Goal: Transaction & Acquisition: Purchase product/service

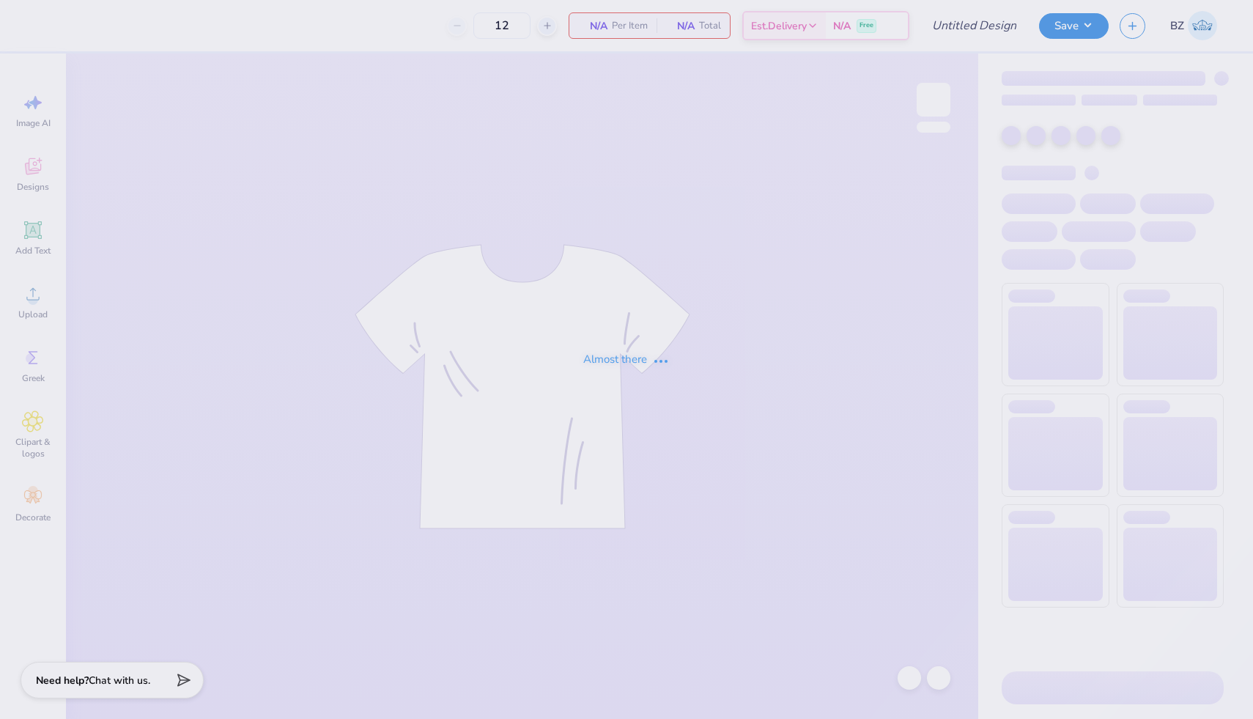
type input "zta tote"
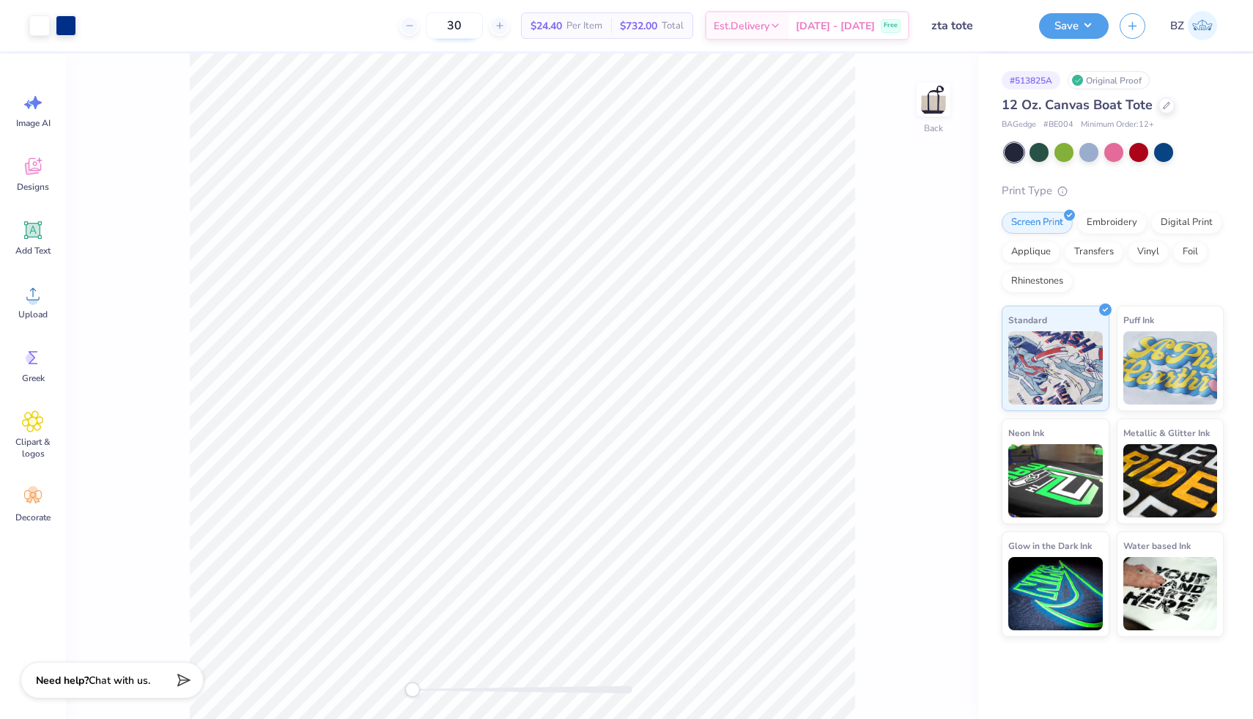
click at [473, 26] on input "30" at bounding box center [454, 25] width 57 height 26
click at [478, 29] on input "30" at bounding box center [454, 25] width 57 height 26
type input "3"
type input "25"
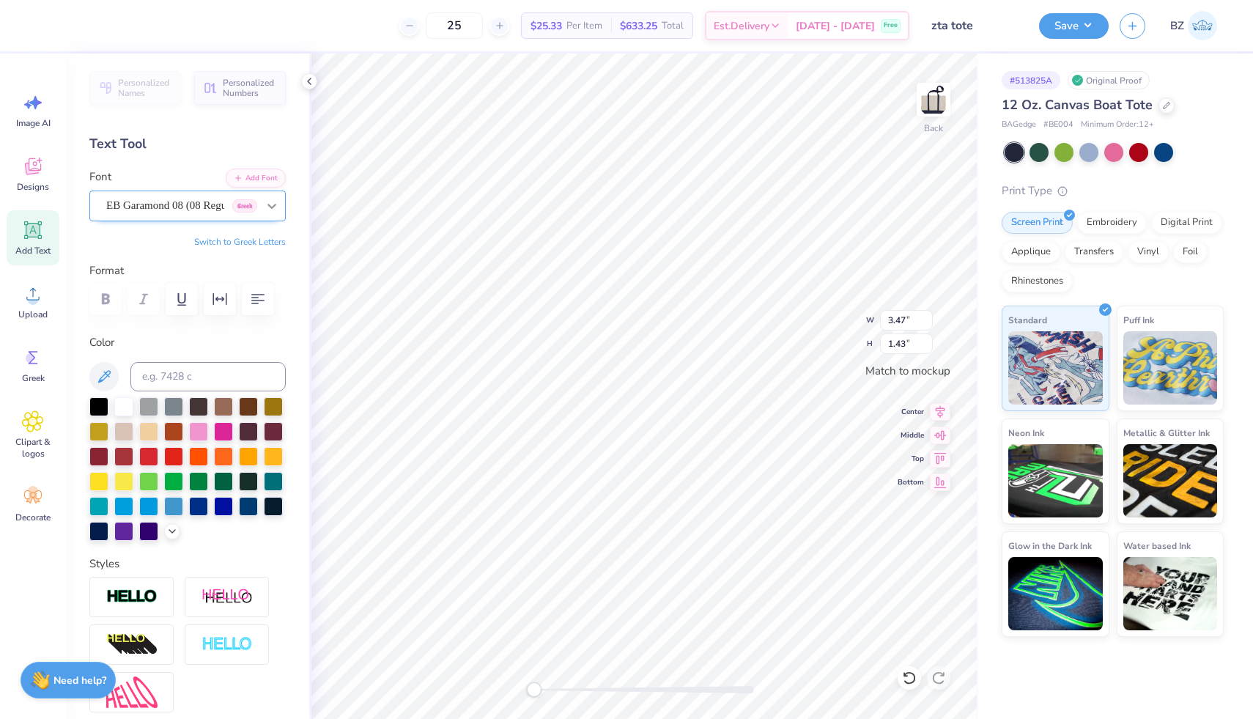
click at [278, 210] on icon at bounding box center [272, 206] width 15 height 15
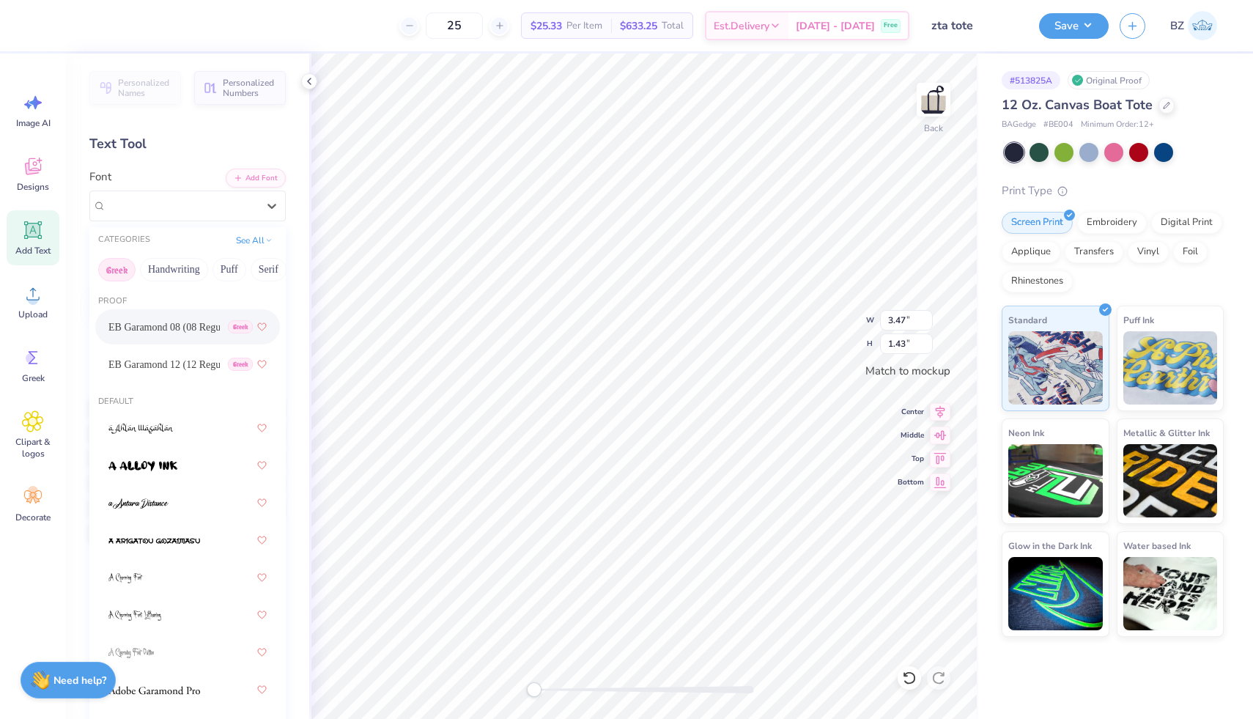
click at [115, 267] on button "Greek" at bounding box center [116, 269] width 37 height 23
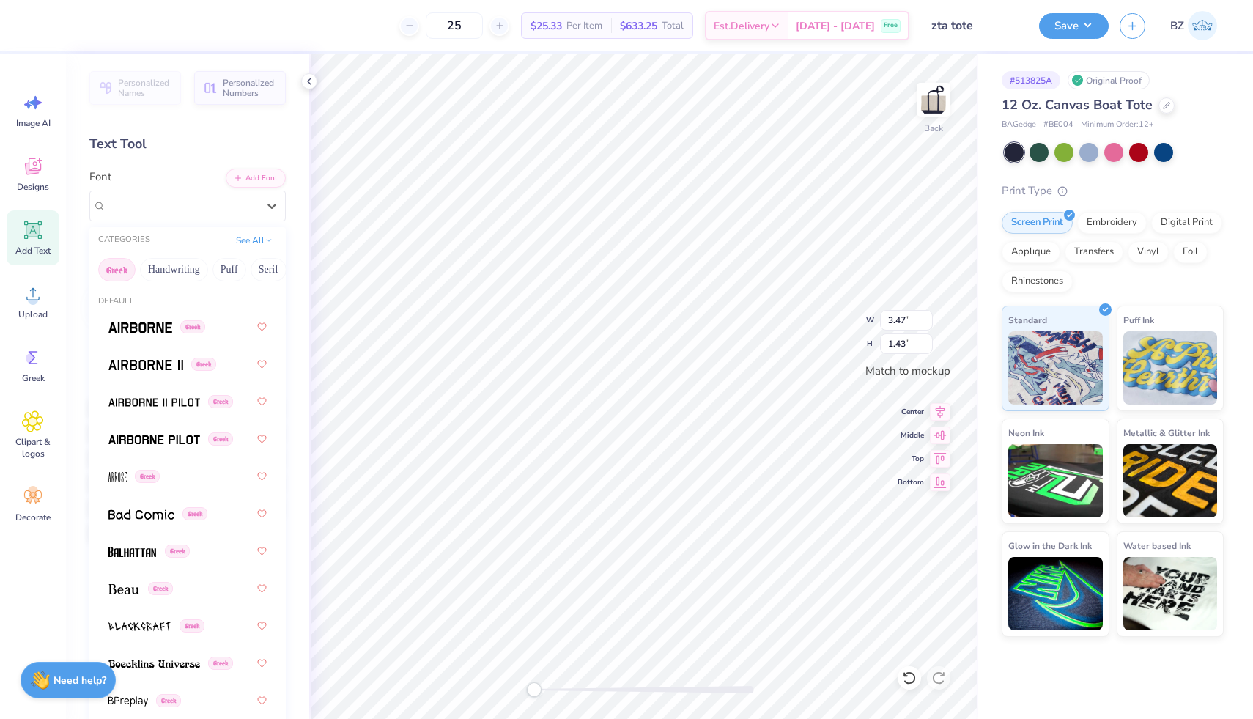
click at [115, 267] on button "Greek" at bounding box center [116, 269] width 37 height 23
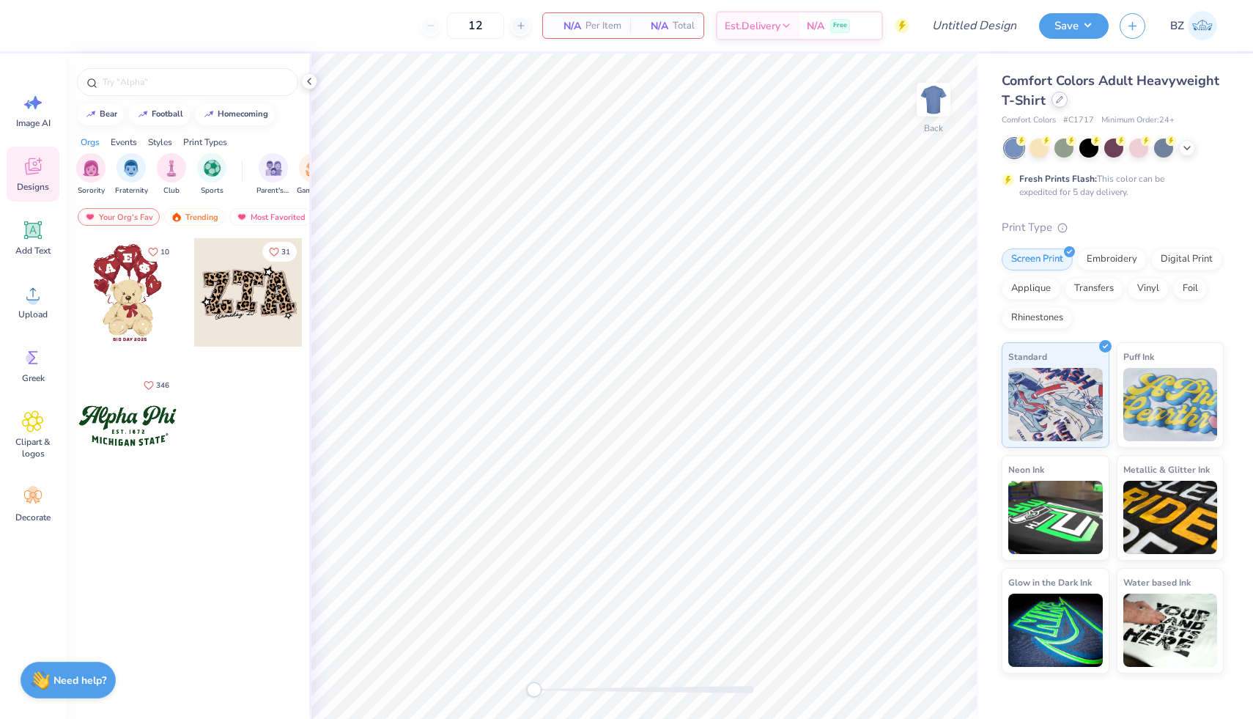
click at [1062, 106] on div at bounding box center [1060, 100] width 16 height 16
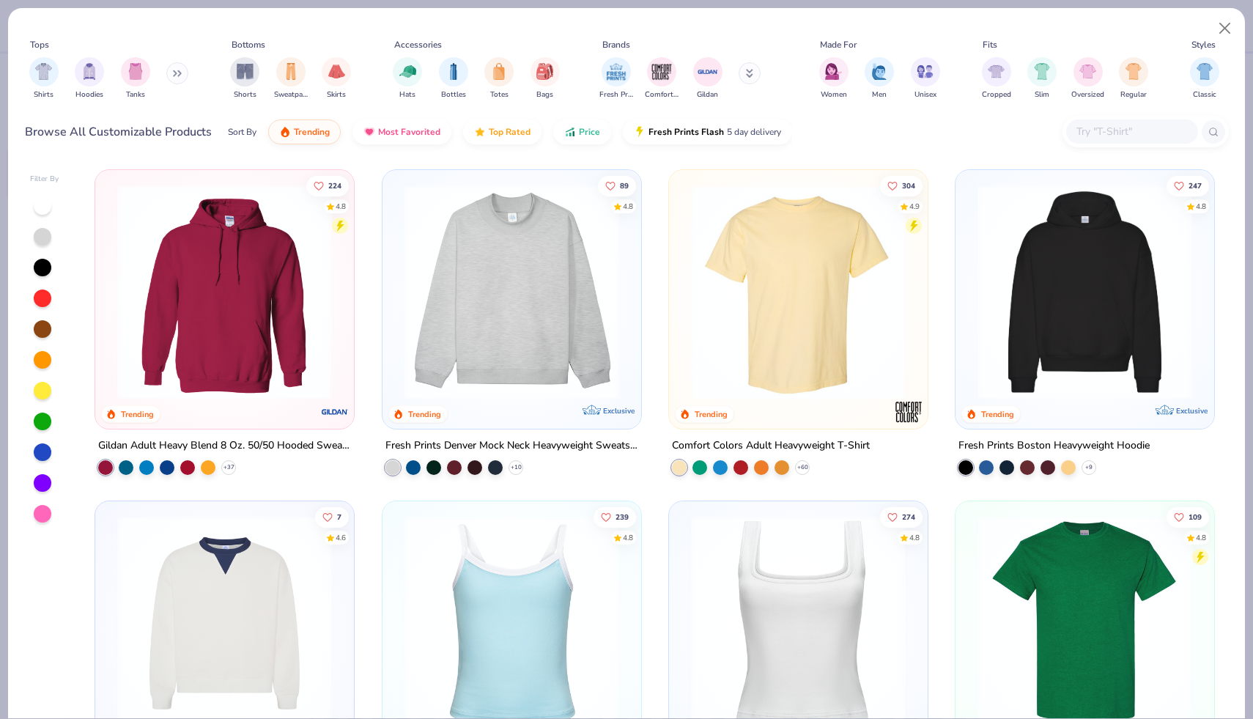
click at [1085, 132] on input "text" at bounding box center [1131, 131] width 113 height 17
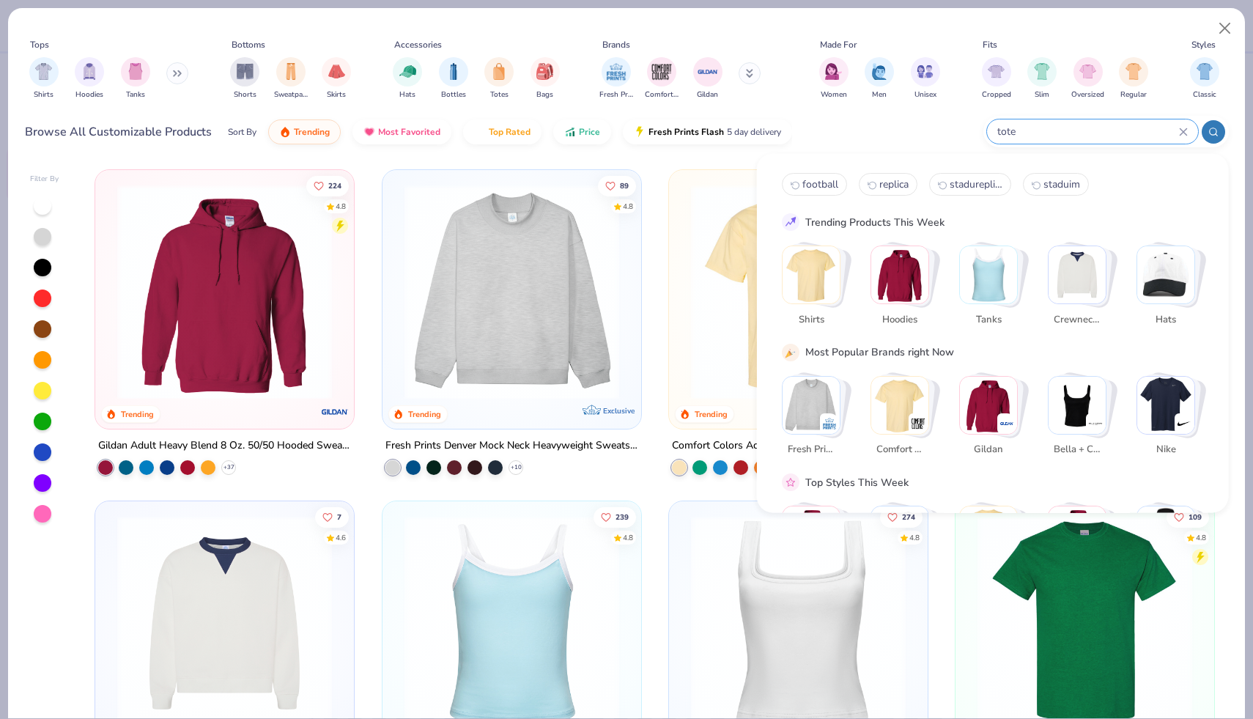
type input "tote"
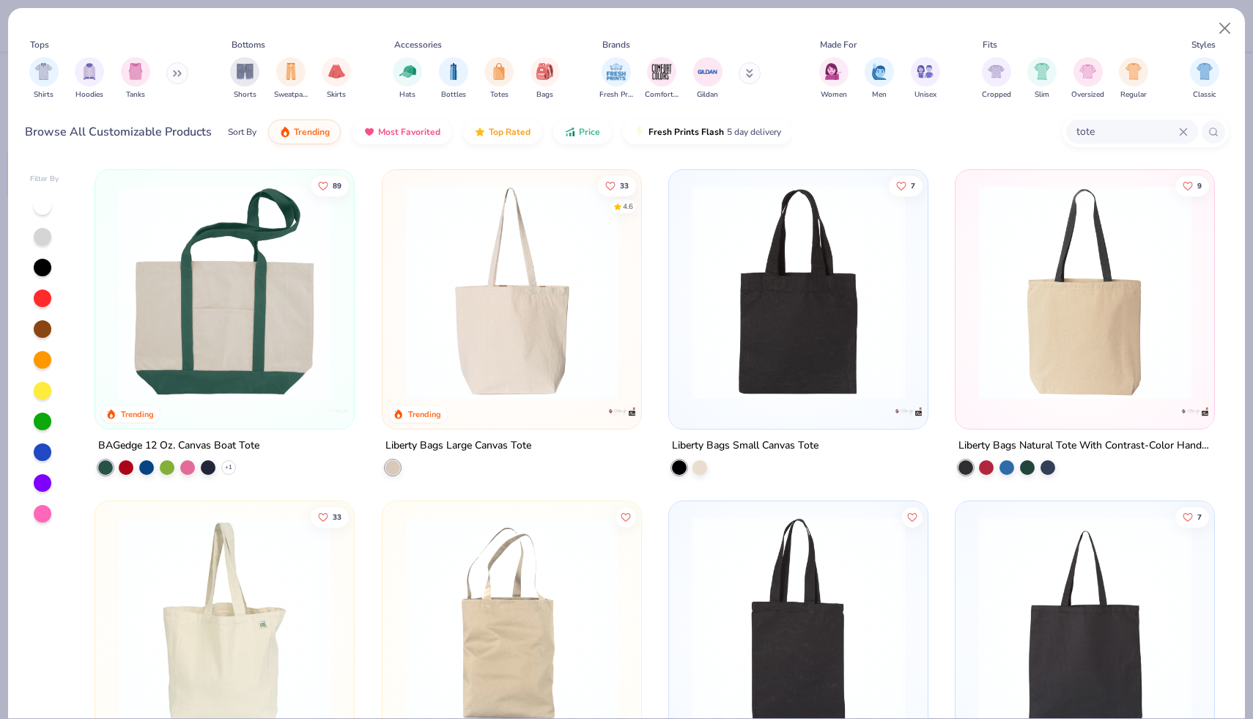
click at [290, 335] on img at bounding box center [224, 292] width 229 height 215
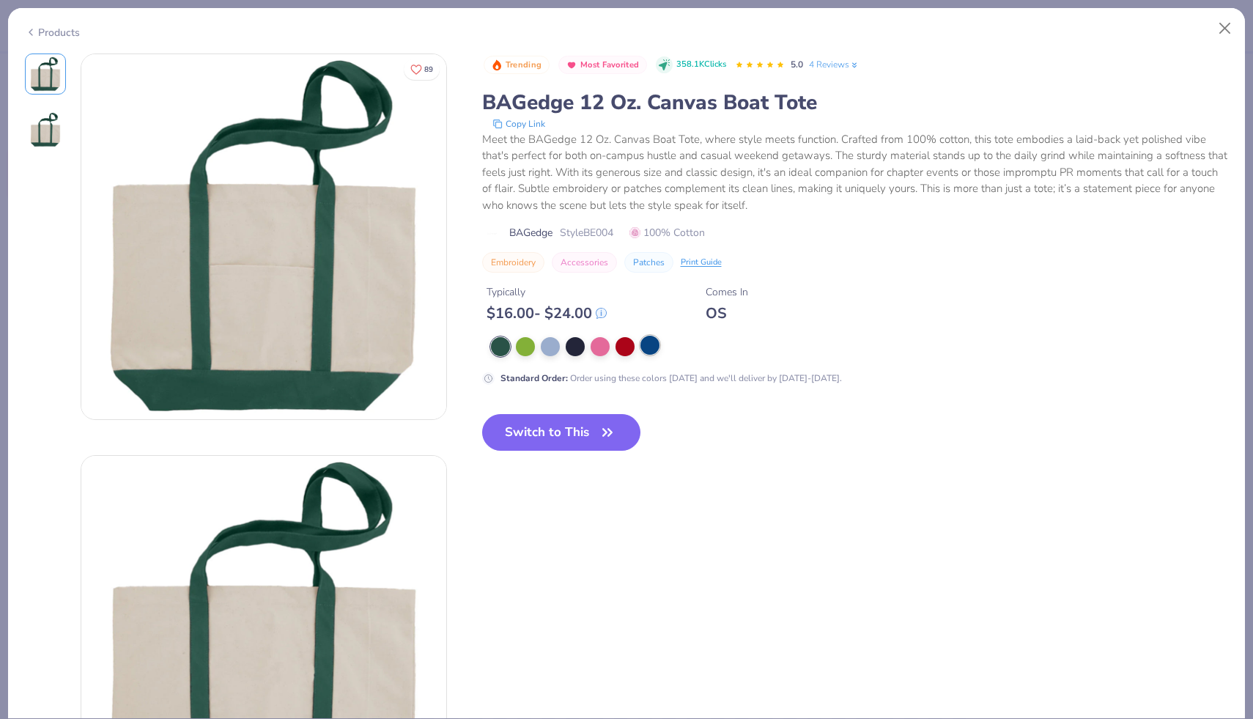
click at [647, 344] on div at bounding box center [650, 345] width 19 height 19
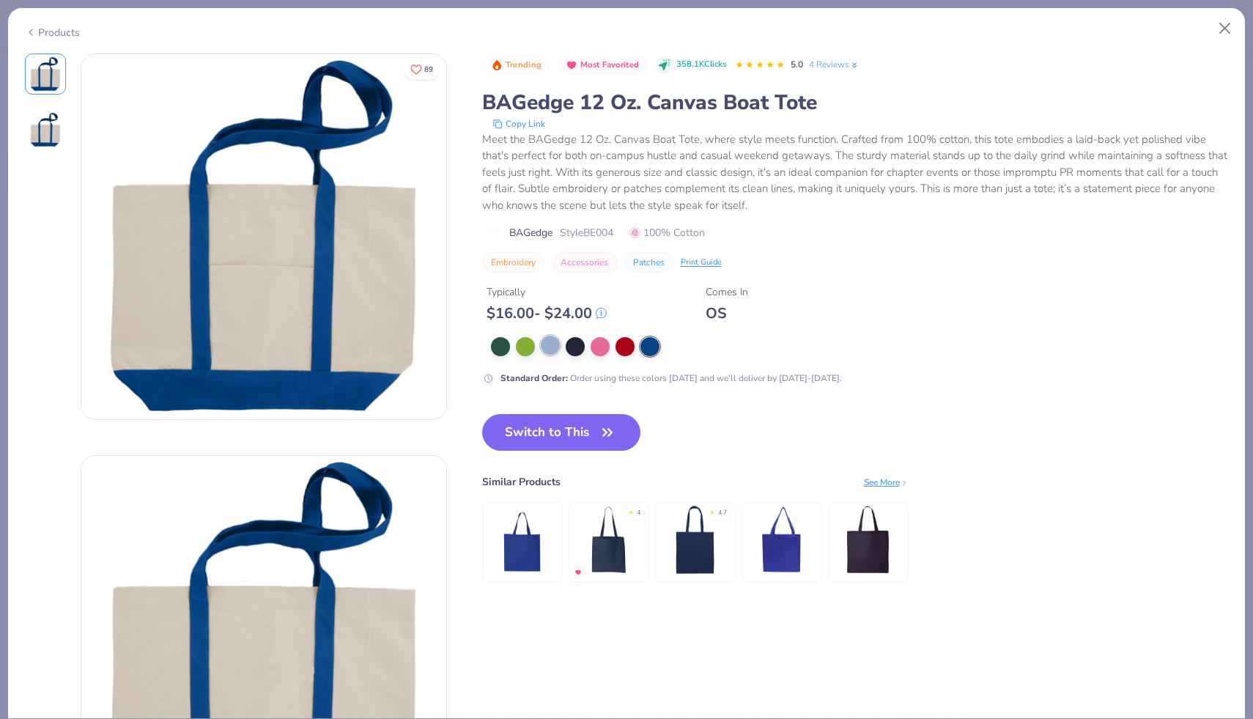
click at [550, 342] on div at bounding box center [550, 345] width 19 height 19
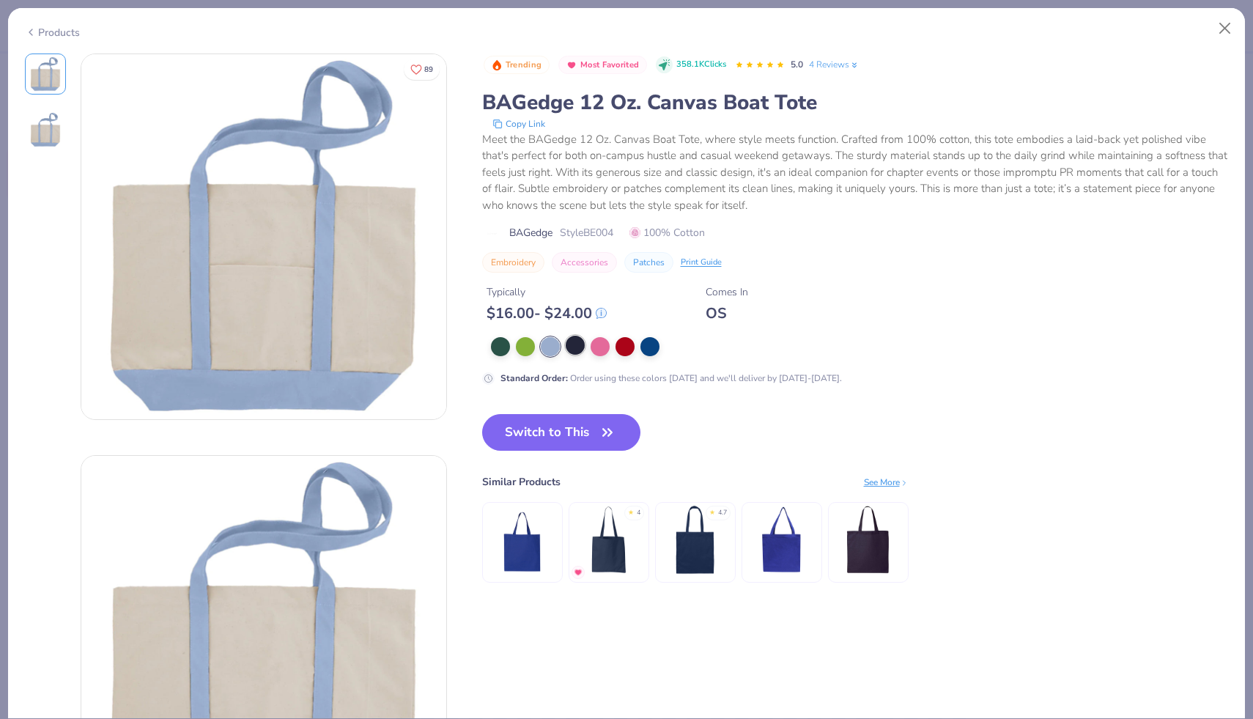
click at [575, 342] on div at bounding box center [575, 345] width 19 height 19
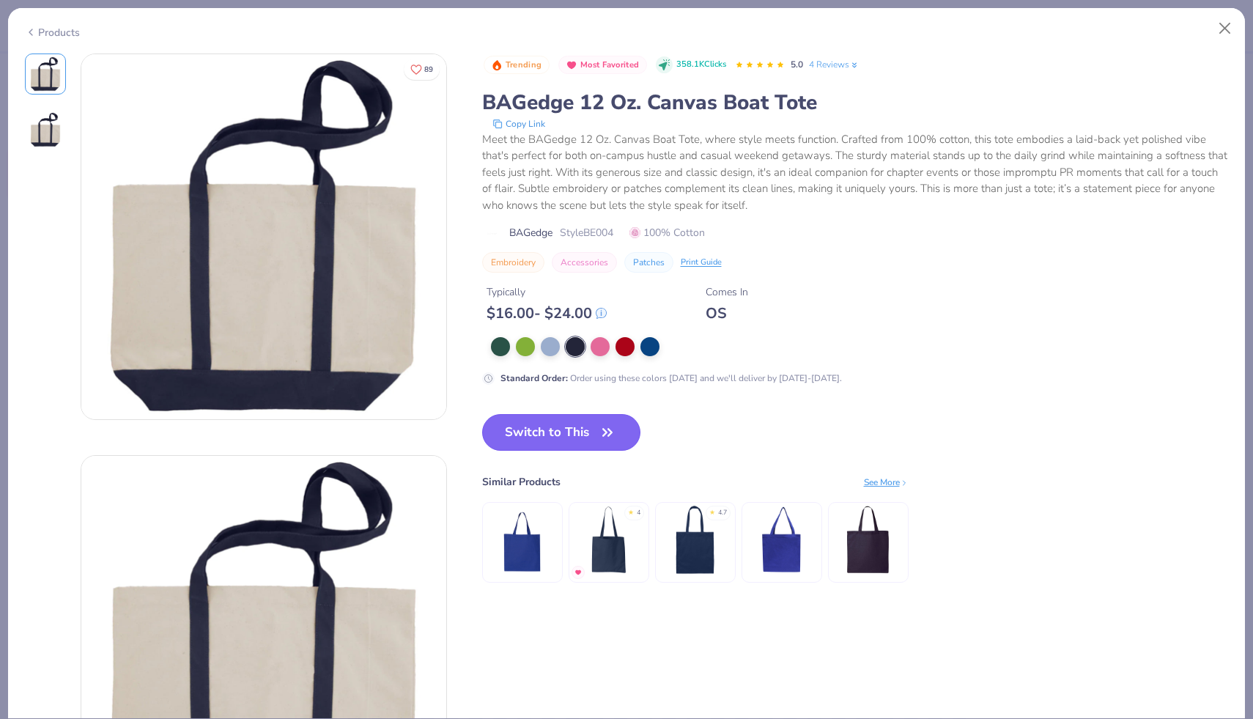
click at [561, 433] on button "Switch to This" at bounding box center [561, 432] width 159 height 37
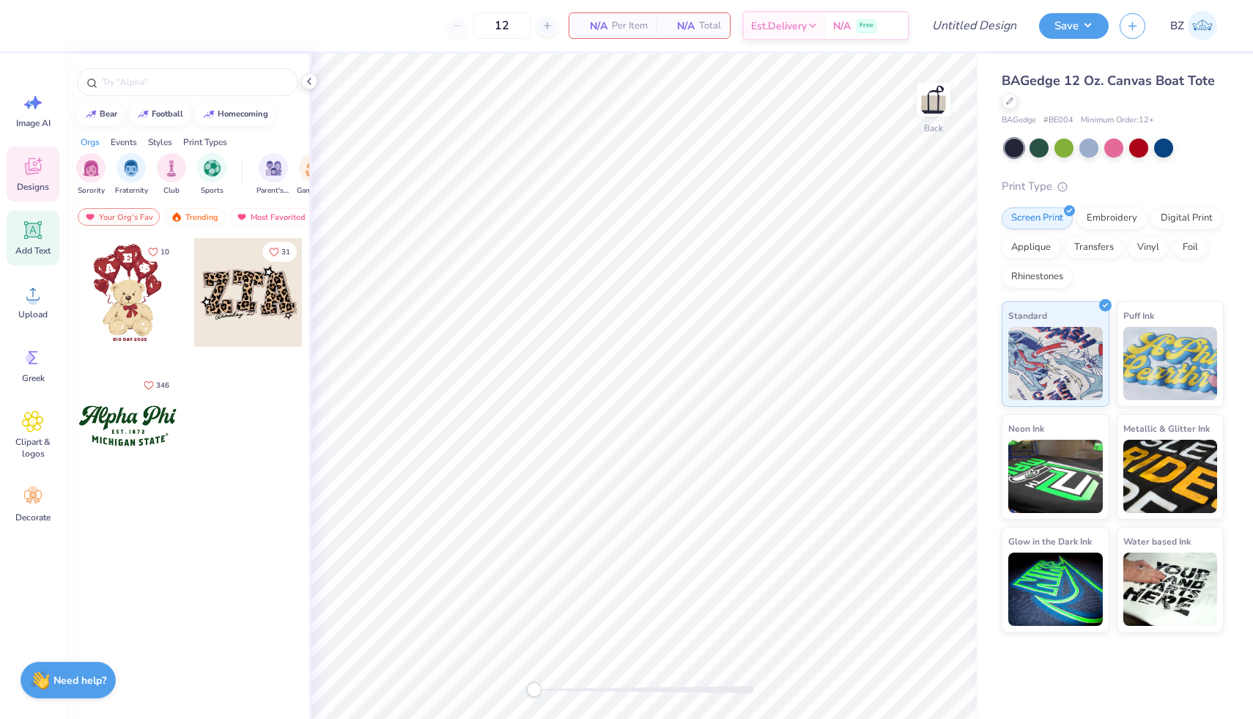
click at [26, 249] on span "Add Text" at bounding box center [32, 251] width 35 height 12
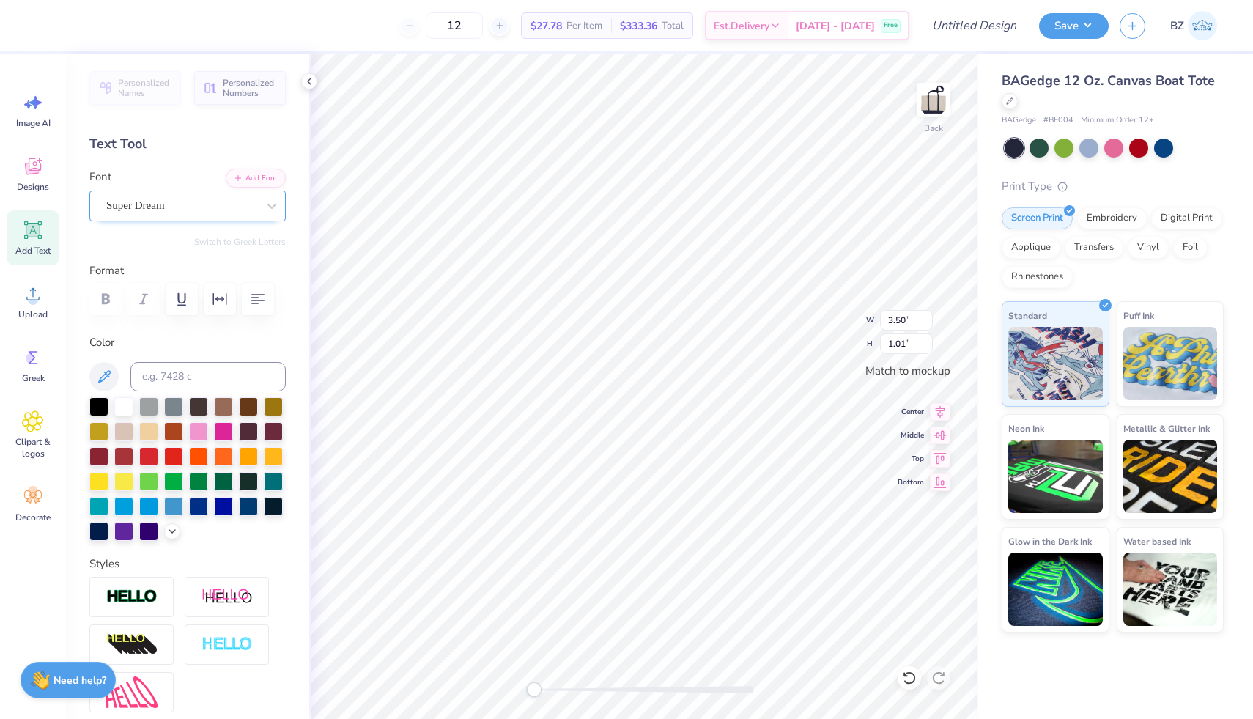
type textarea "ZTA"
click at [254, 213] on div "Super Dream" at bounding box center [182, 205] width 154 height 23
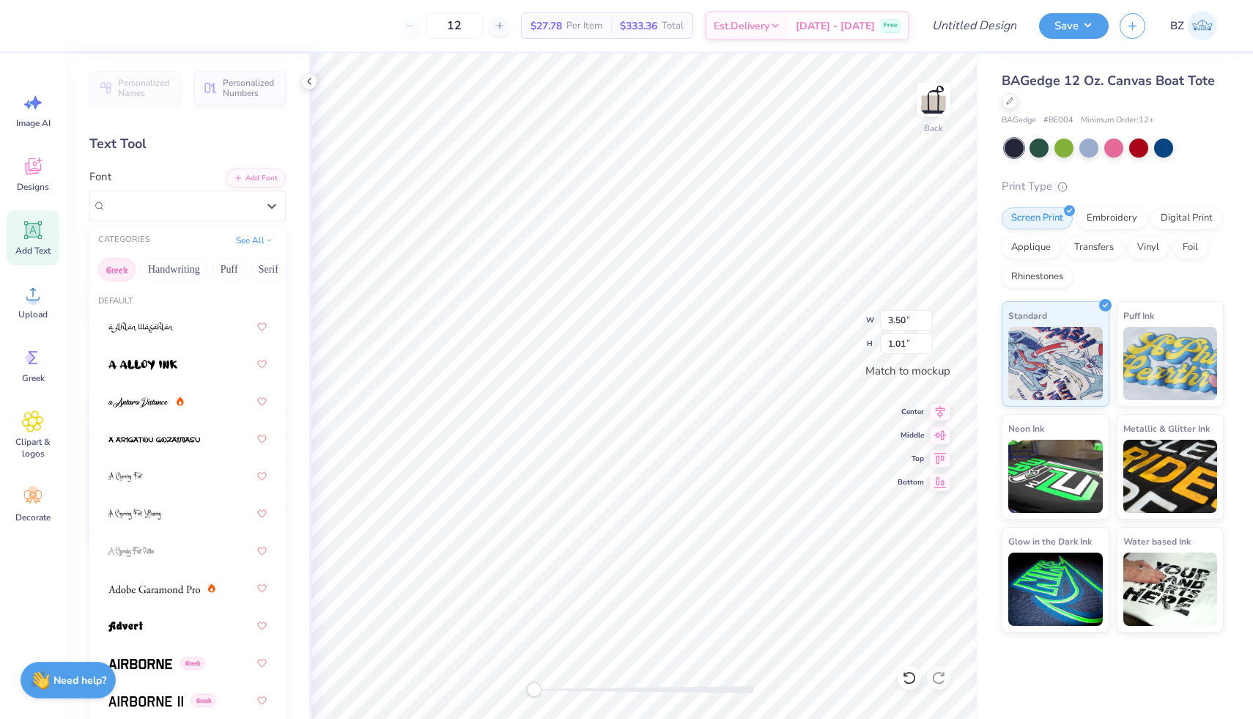
click at [124, 265] on button "Greek" at bounding box center [116, 269] width 37 height 23
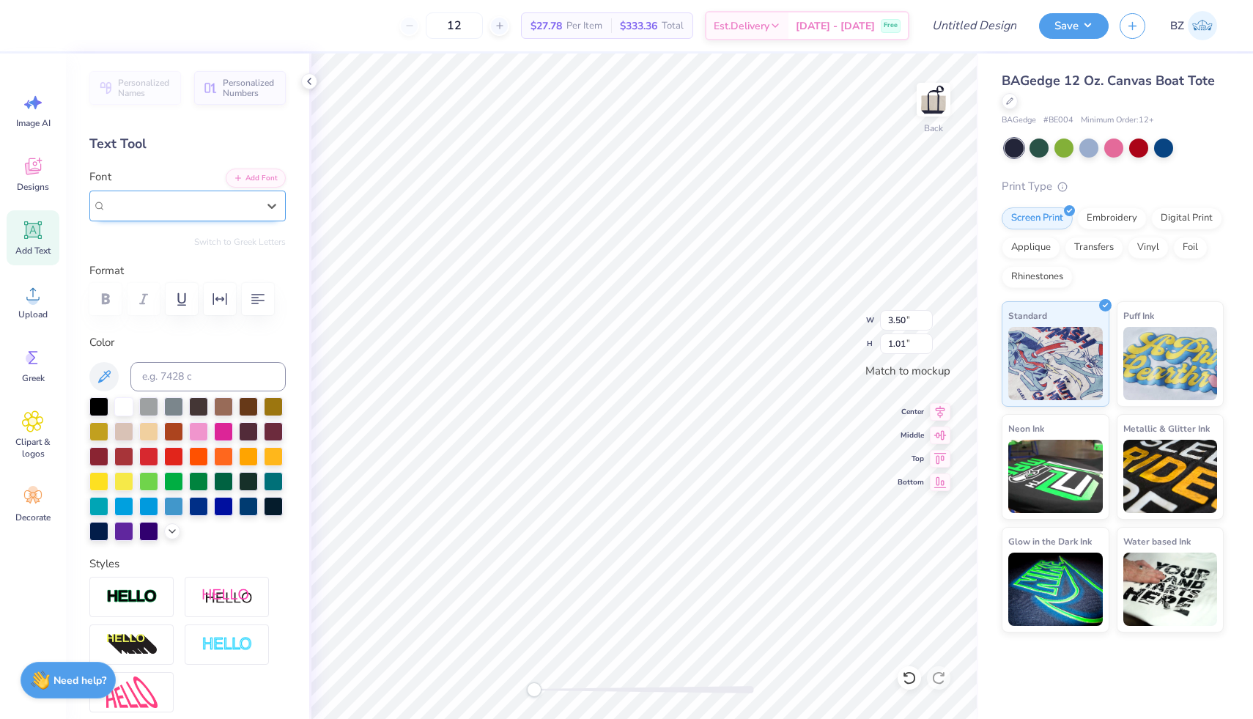
click at [199, 204] on div "Super Dream" at bounding box center [181, 205] width 151 height 17
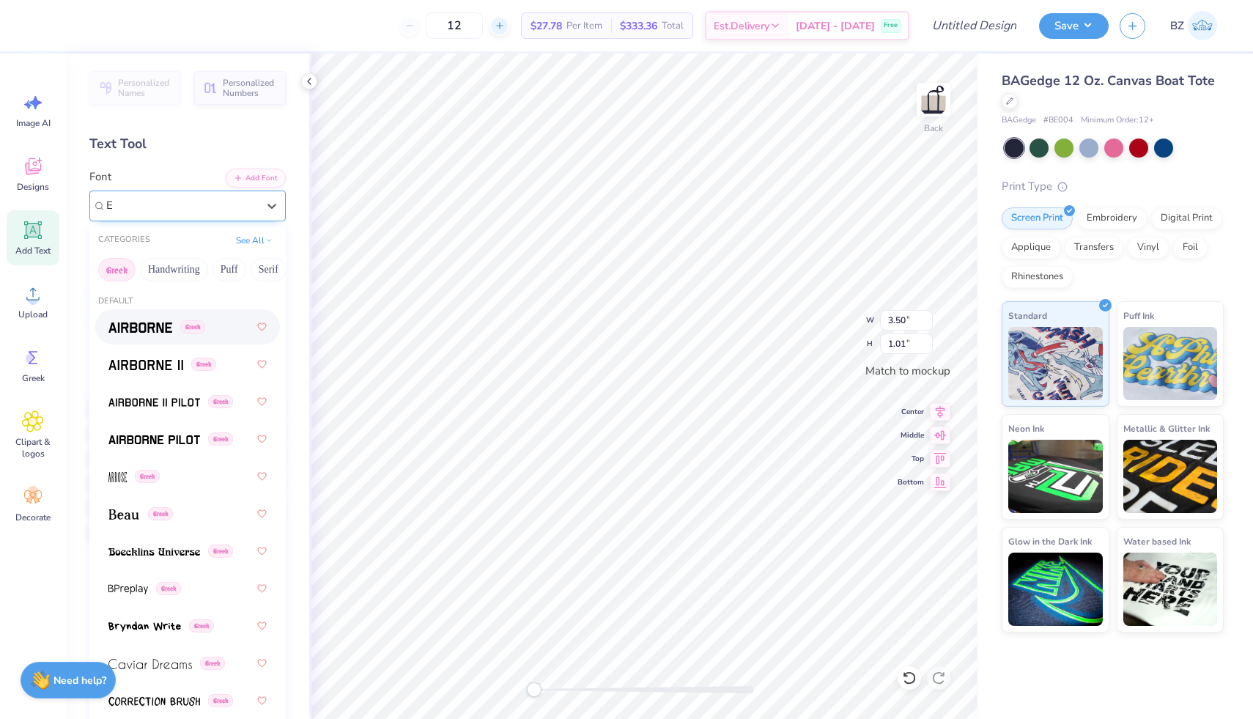
type input "E"
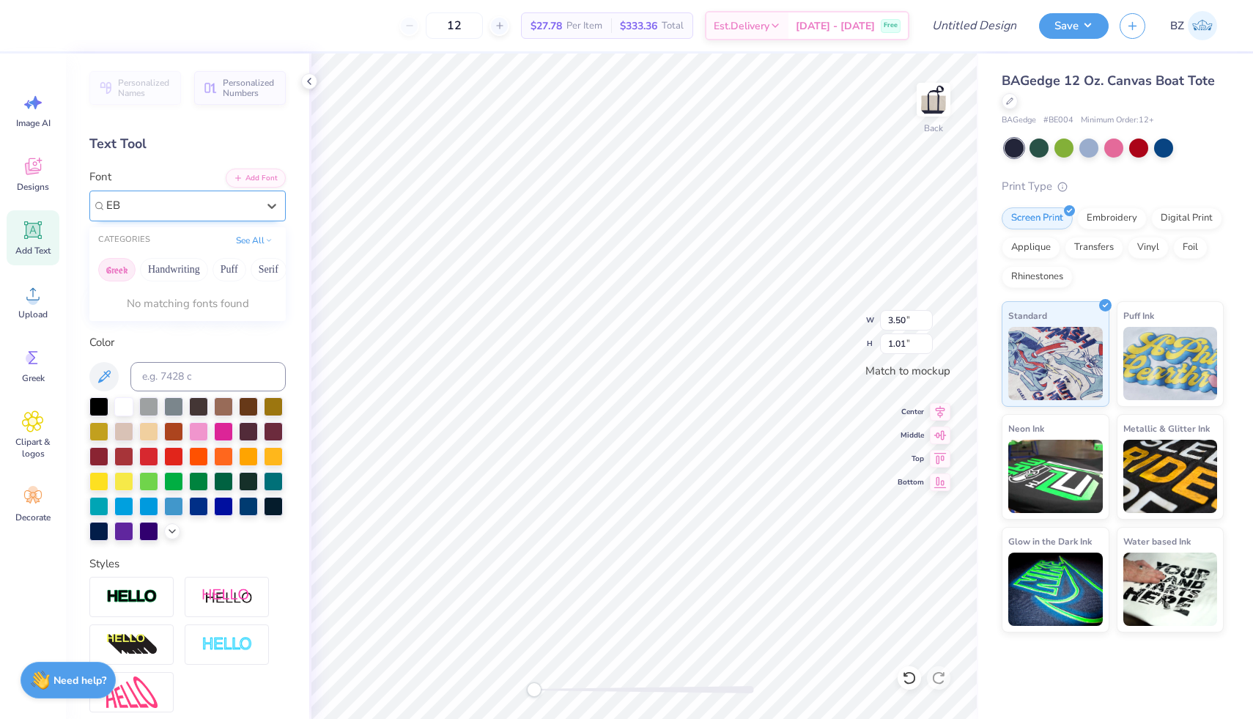
type input "E"
click at [36, 298] on circle at bounding box center [33, 300] width 10 height 10
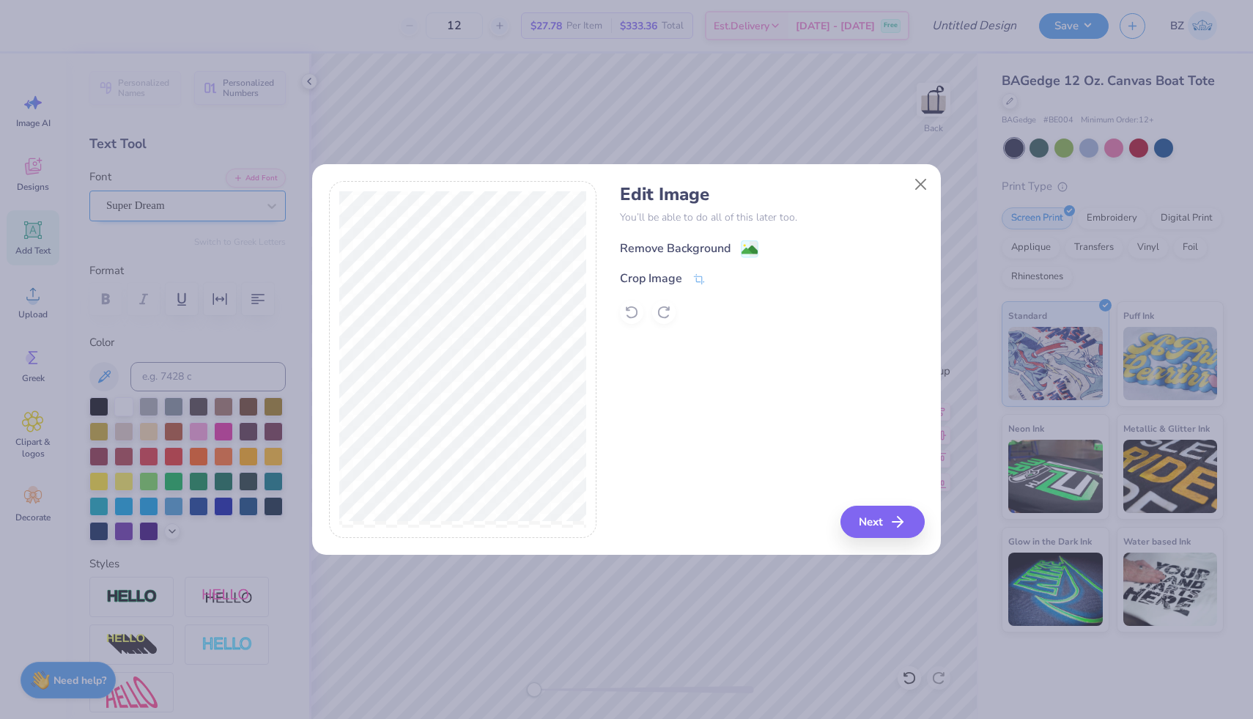
click at [753, 251] on image at bounding box center [750, 250] width 16 height 16
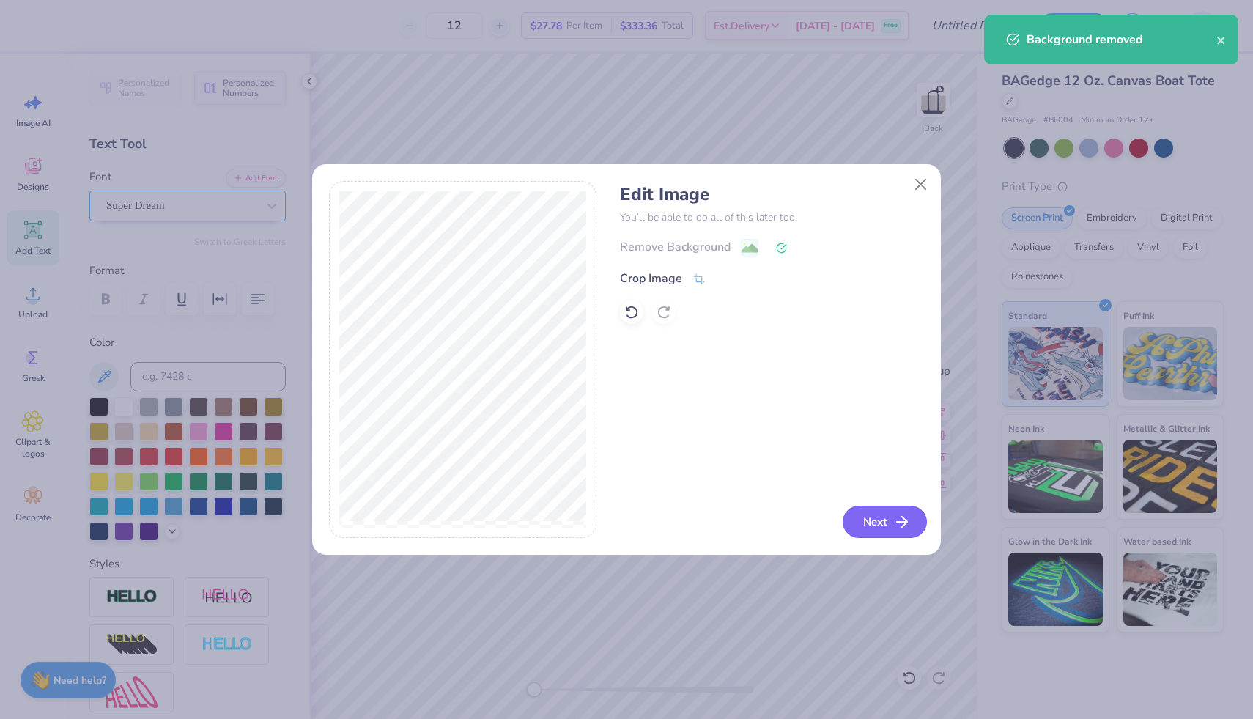
click at [885, 521] on button "Next" at bounding box center [885, 522] width 84 height 32
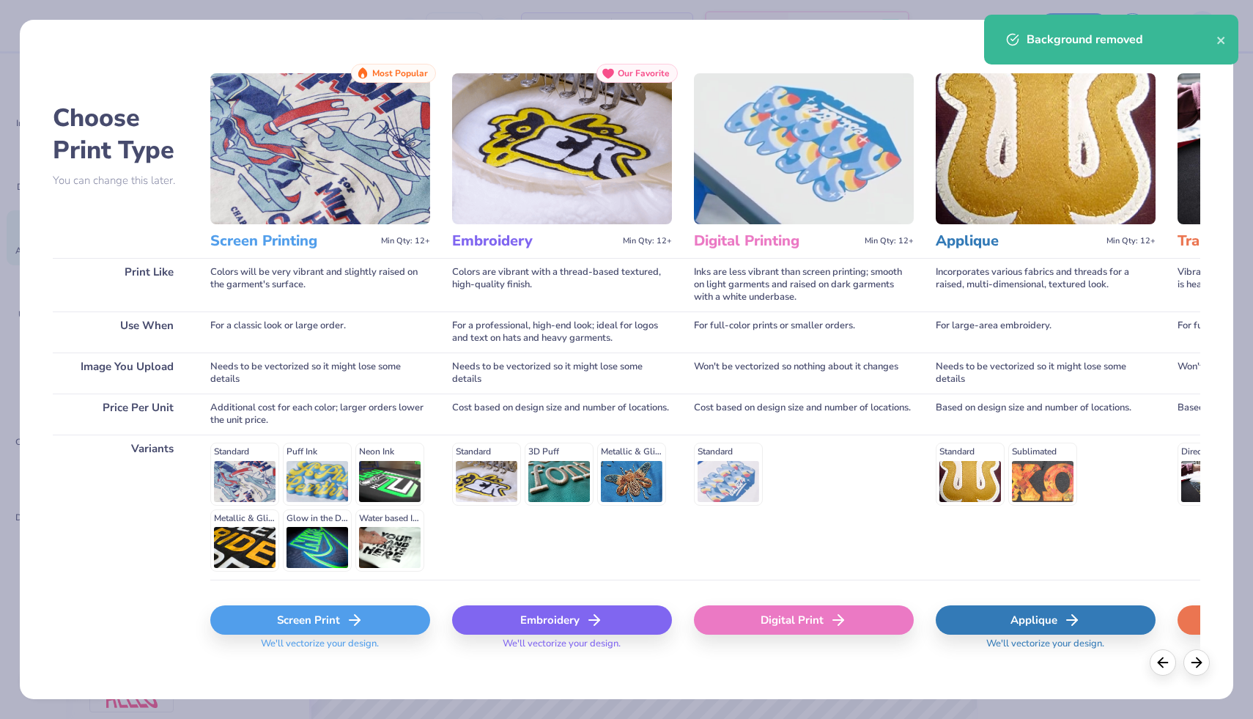
click at [385, 612] on div "Screen Print" at bounding box center [320, 619] width 220 height 29
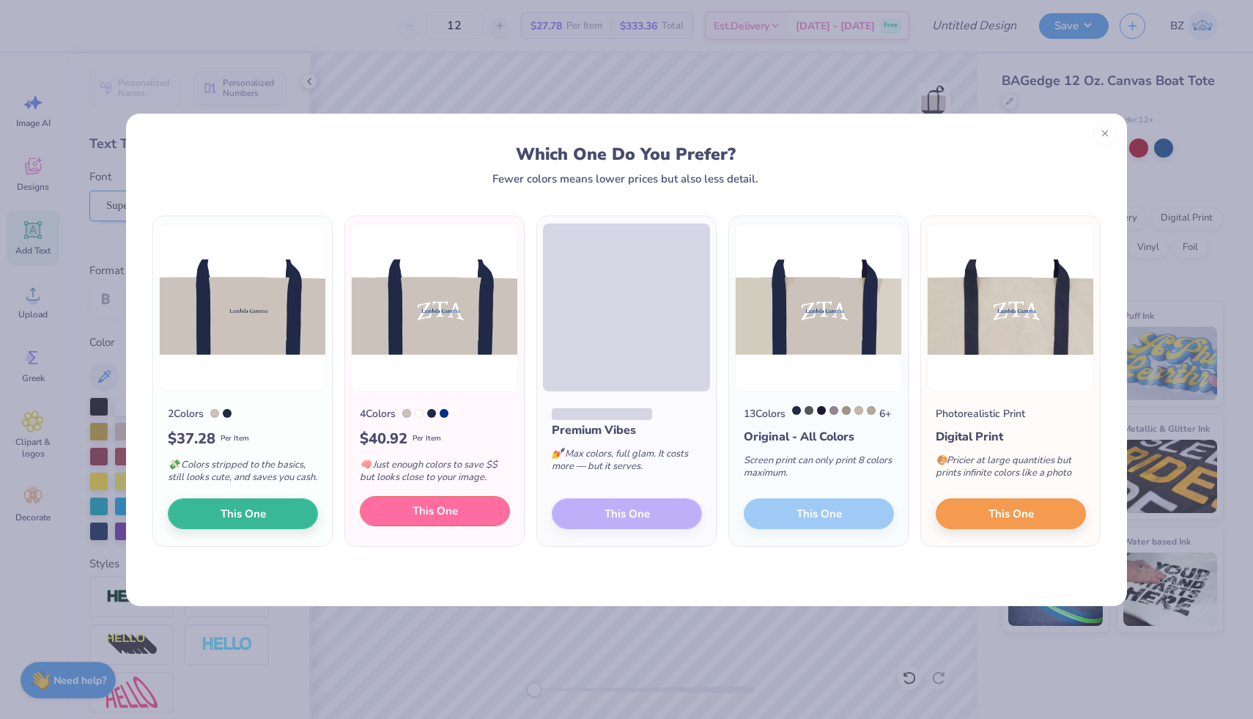
click at [457, 518] on span "This One" at bounding box center [435, 511] width 45 height 17
type input "3.46"
type input "1.99"
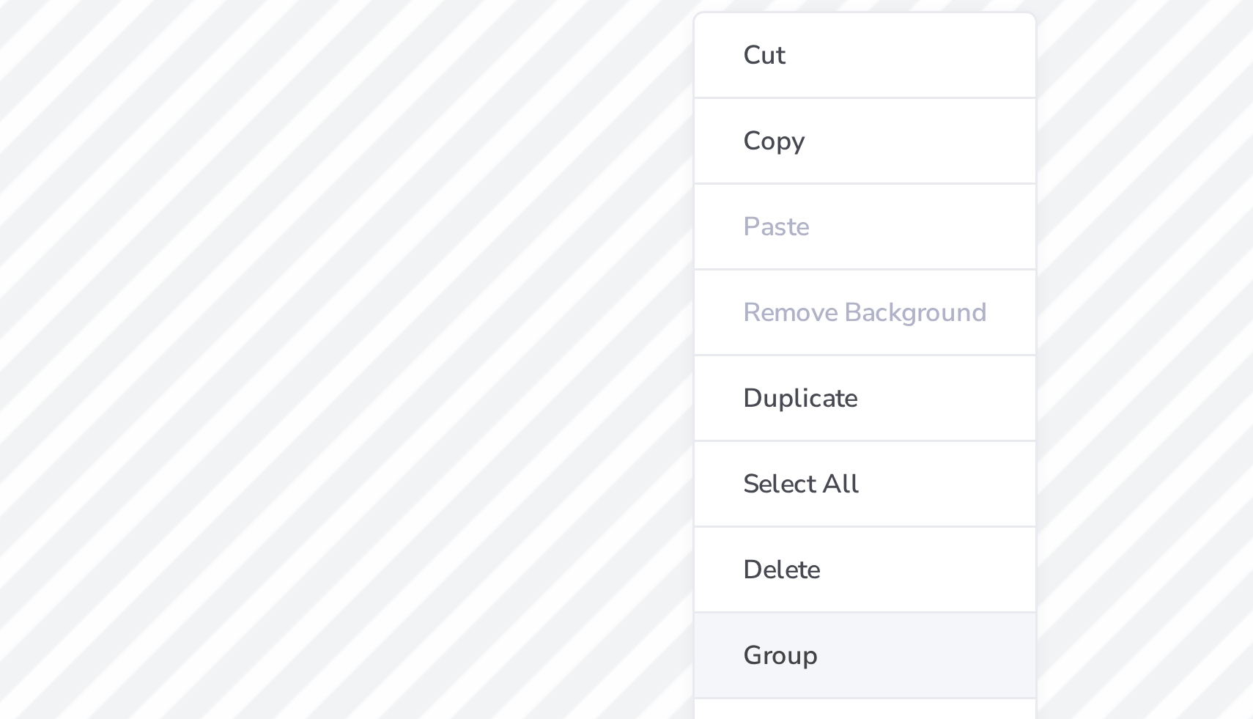
click at [681, 463] on li "Group" at bounding box center [714, 469] width 115 height 29
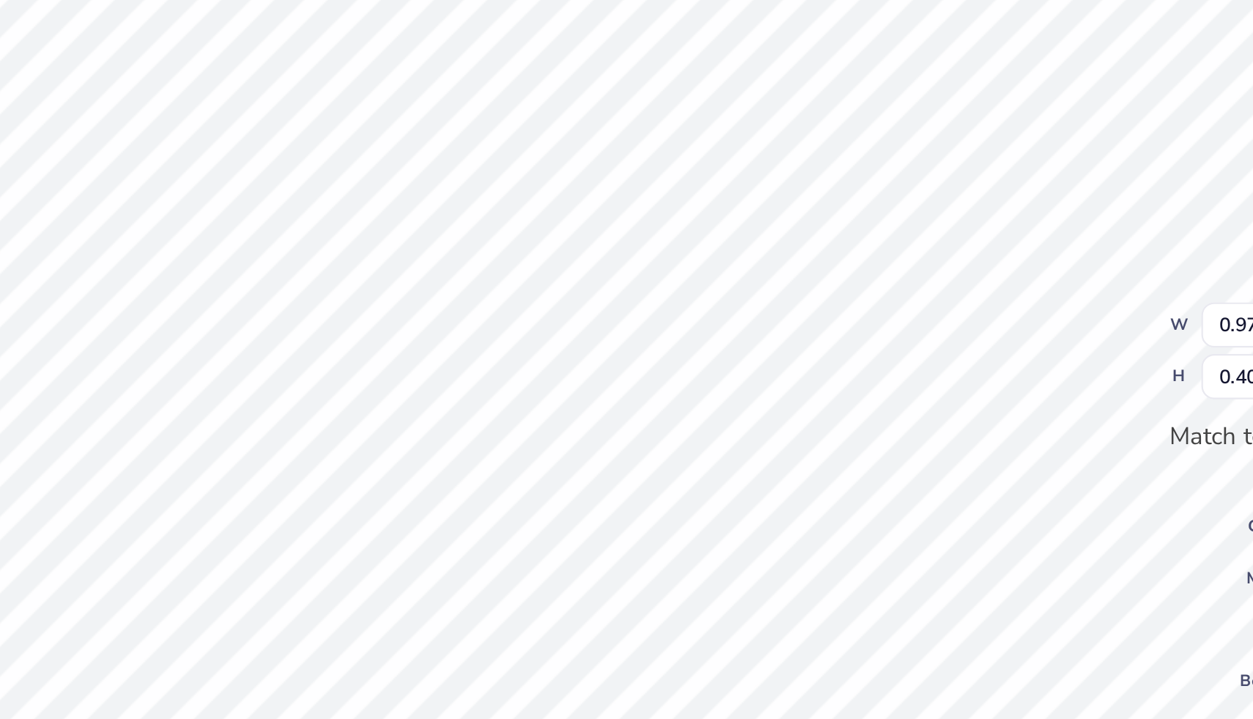
type input "2.32"
type input "0.95"
type input "3.24"
type input "1.33"
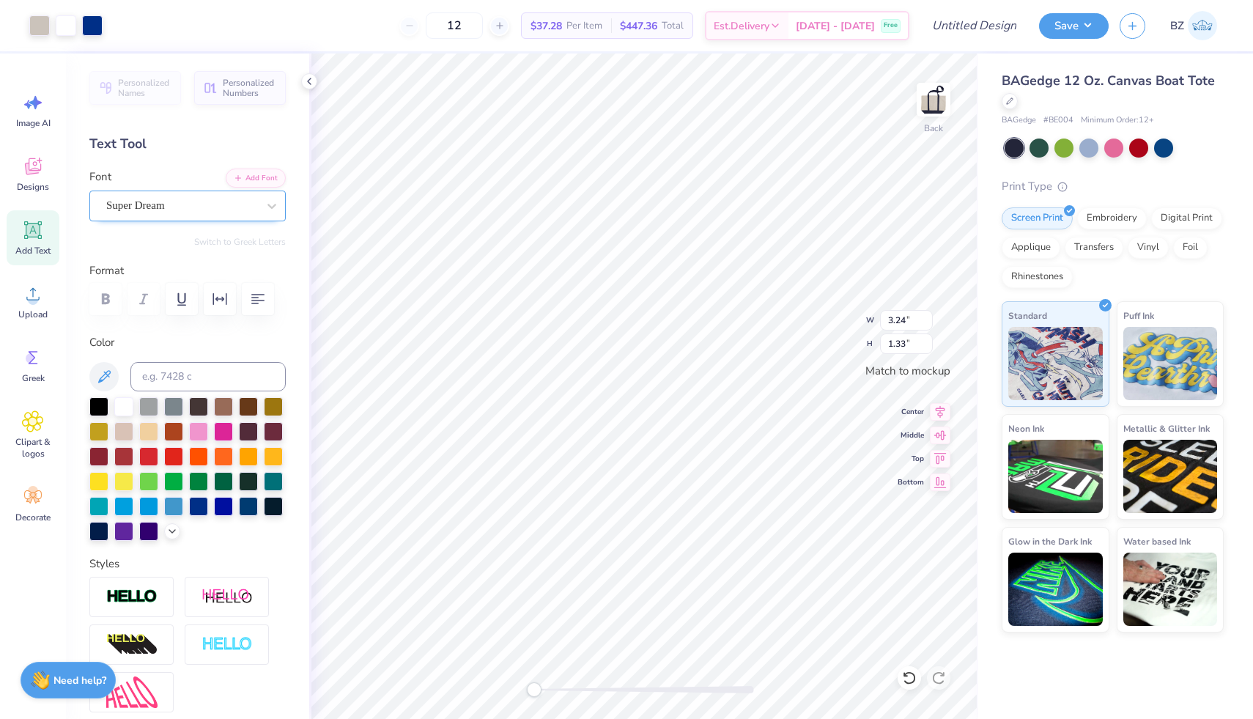
type input "3.35"
type input "1.38"
click at [45, 26] on div at bounding box center [39, 24] width 21 height 21
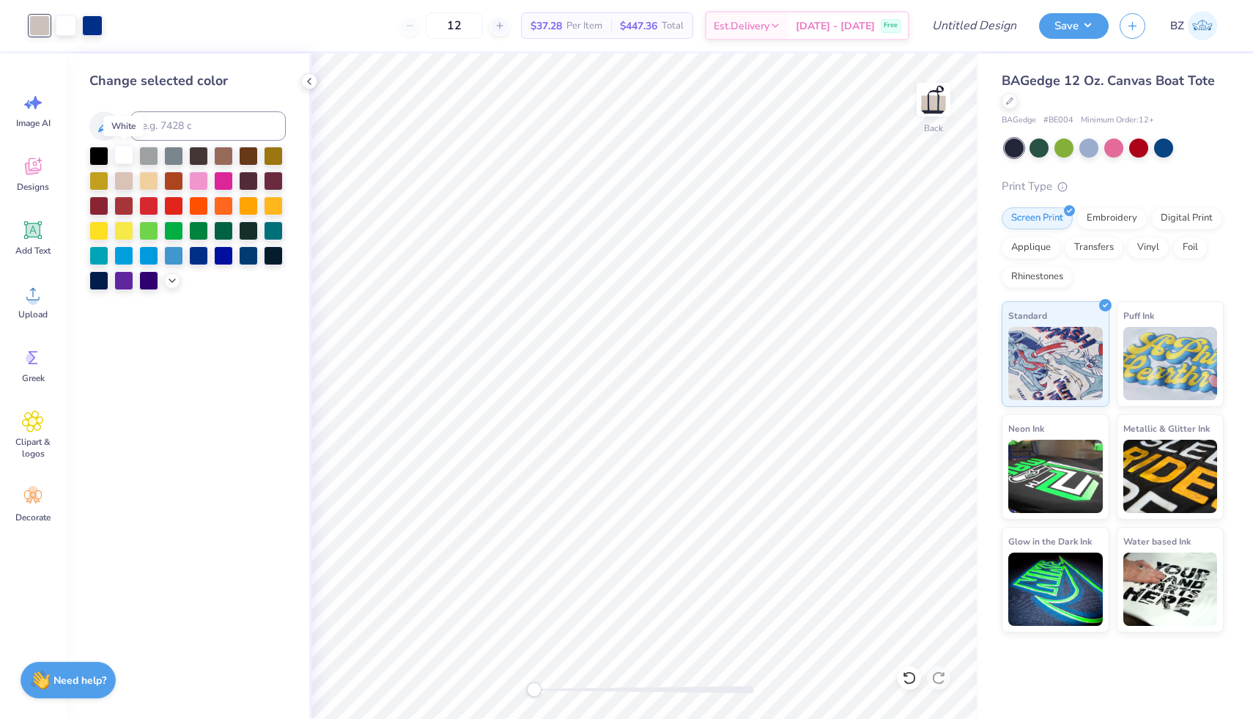
click at [121, 153] on div at bounding box center [123, 154] width 19 height 19
